Goal: Information Seeking & Learning: Learn about a topic

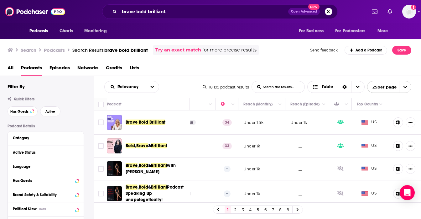
scroll to position [0, 144]
click at [256, 123] on p "Under 1.5k" at bounding box center [253, 122] width 20 height 5
click at [277, 105] on button "Column Actions" at bounding box center [280, 105] width 8 height 8
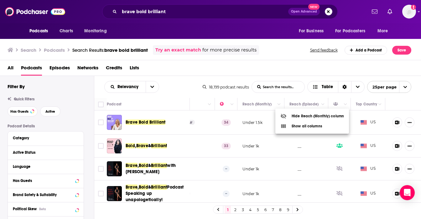
click at [277, 104] on div at bounding box center [210, 109] width 421 height 219
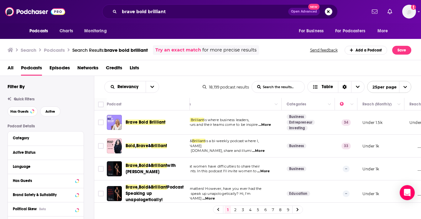
scroll to position [0, 24]
click at [265, 123] on span "...More" at bounding box center [264, 124] width 13 height 5
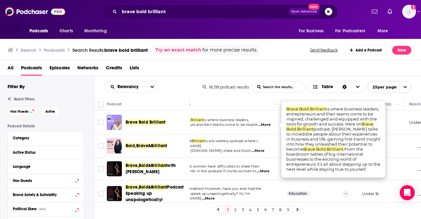
click at [262, 124] on span "...More" at bounding box center [264, 124] width 13 height 5
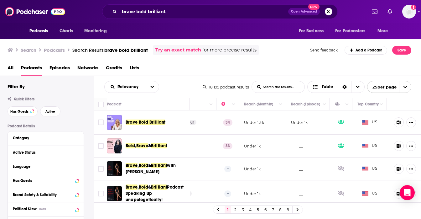
scroll to position [0, 144]
click at [412, 122] on button "Show More Button" at bounding box center [410, 122] width 10 height 10
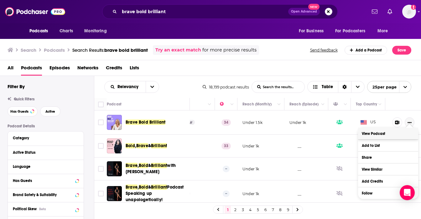
click at [369, 134] on link "View Podcast" at bounding box center [388, 134] width 60 height 12
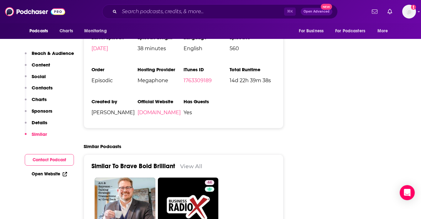
scroll to position [890, 0]
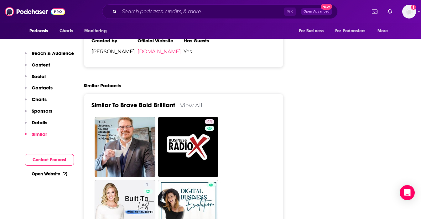
click at [34, 100] on p "Charts" at bounding box center [39, 99] width 15 height 6
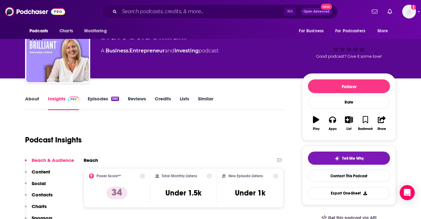
scroll to position [0, 0]
